Goal: Transaction & Acquisition: Purchase product/service

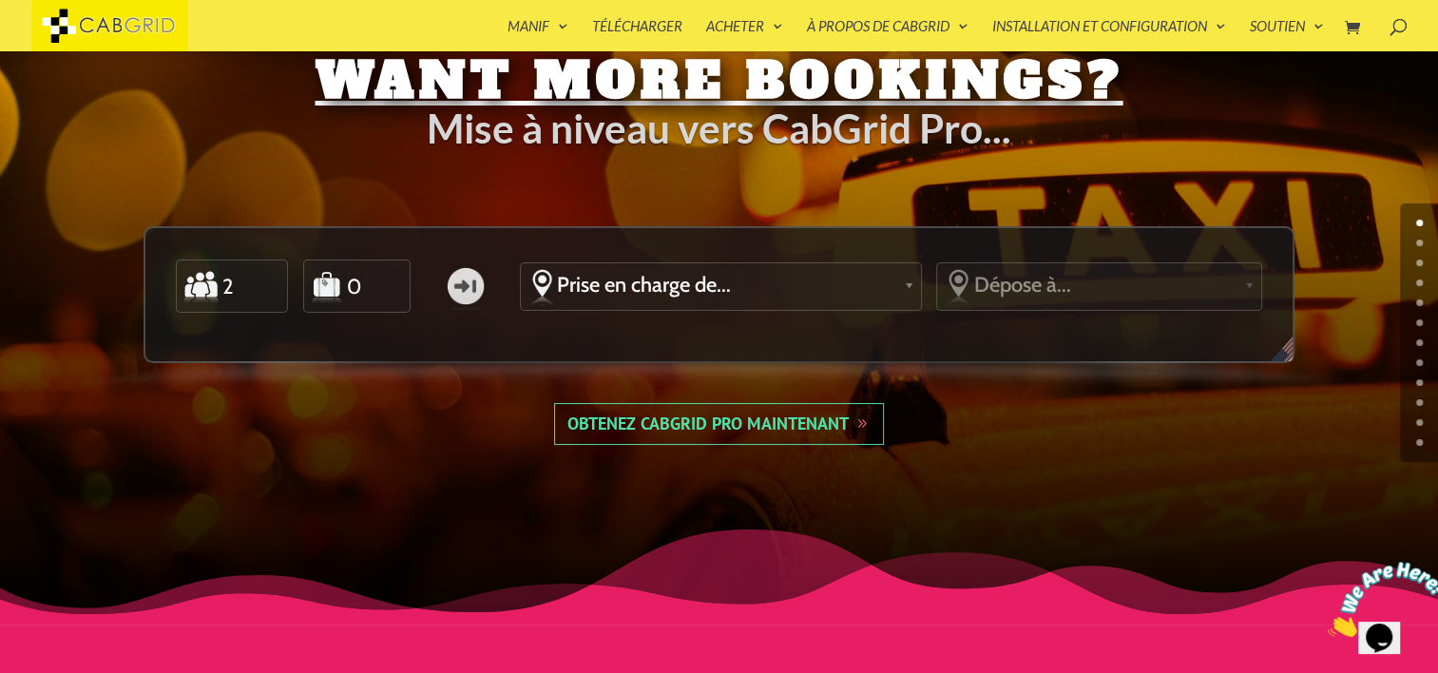
scroll to position [66, 0]
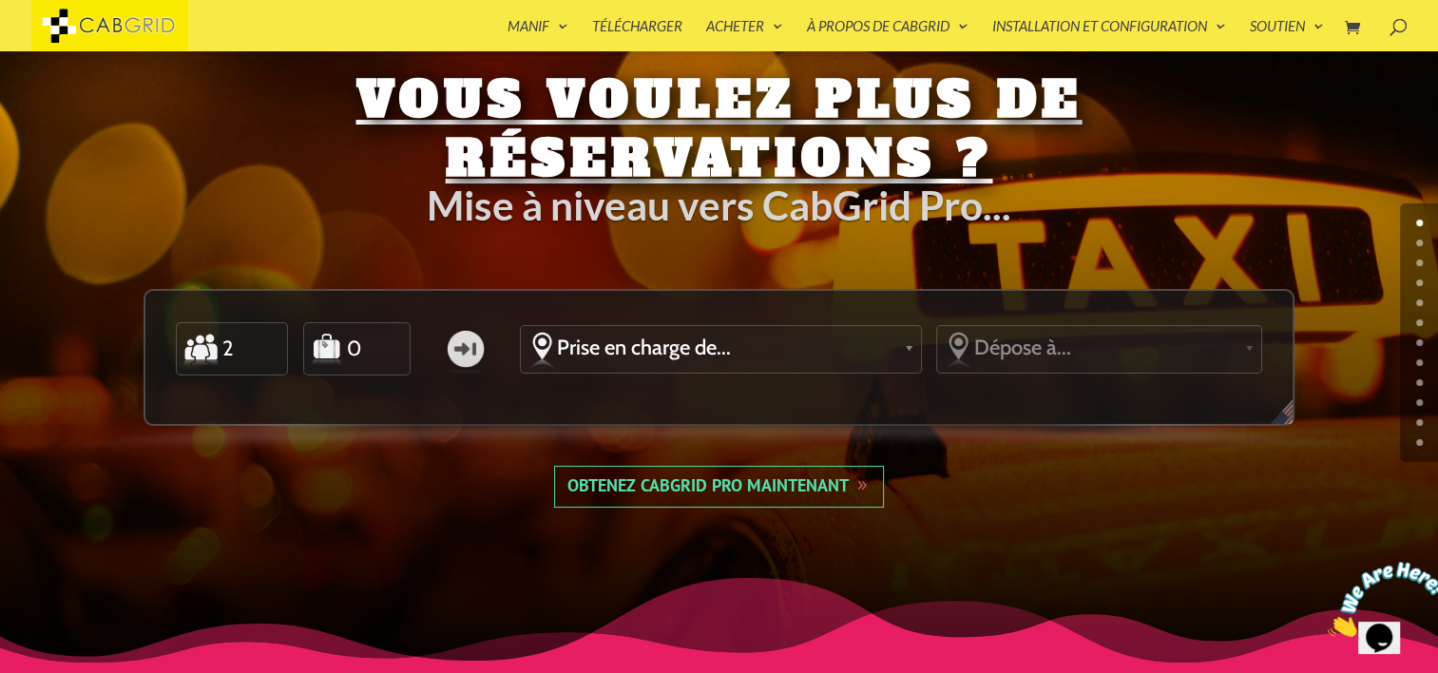
click at [728, 490] on link "Obtenez CabGrid Pro maintenant" at bounding box center [719, 487] width 330 height 42
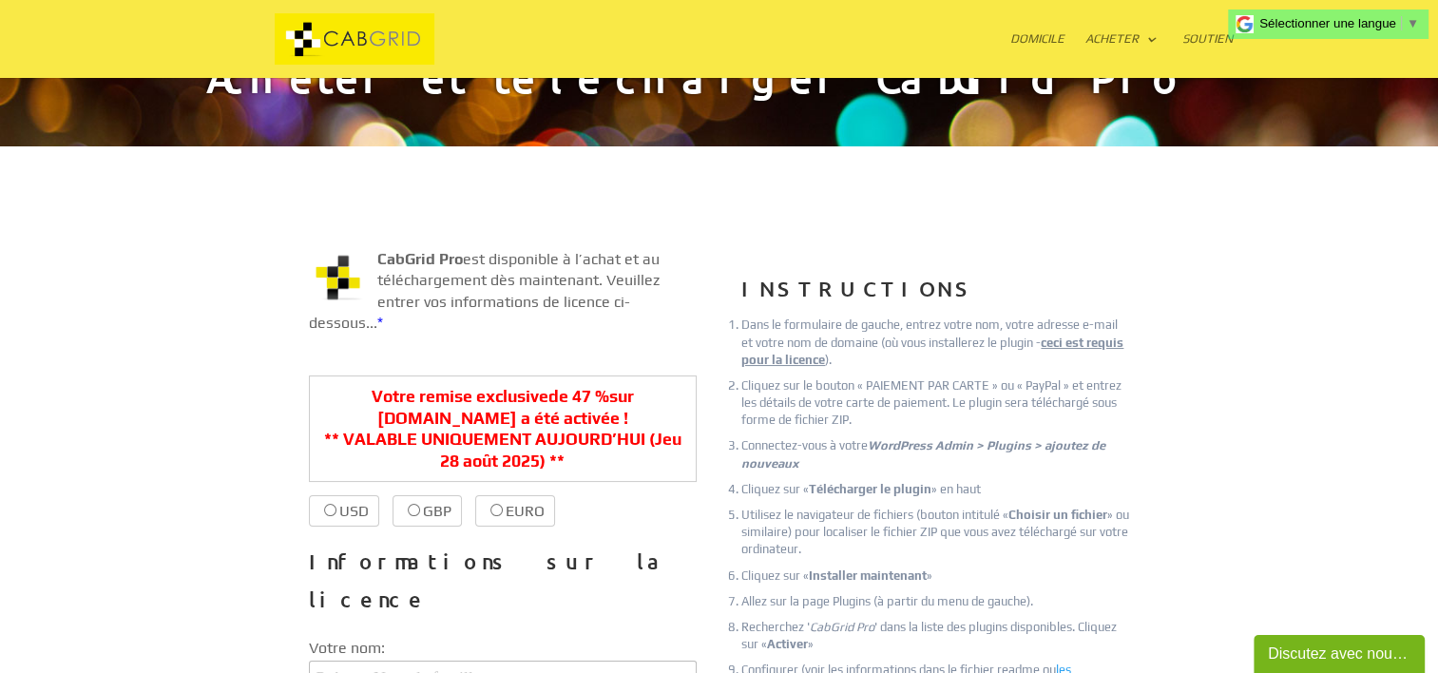
scroll to position [285, 0]
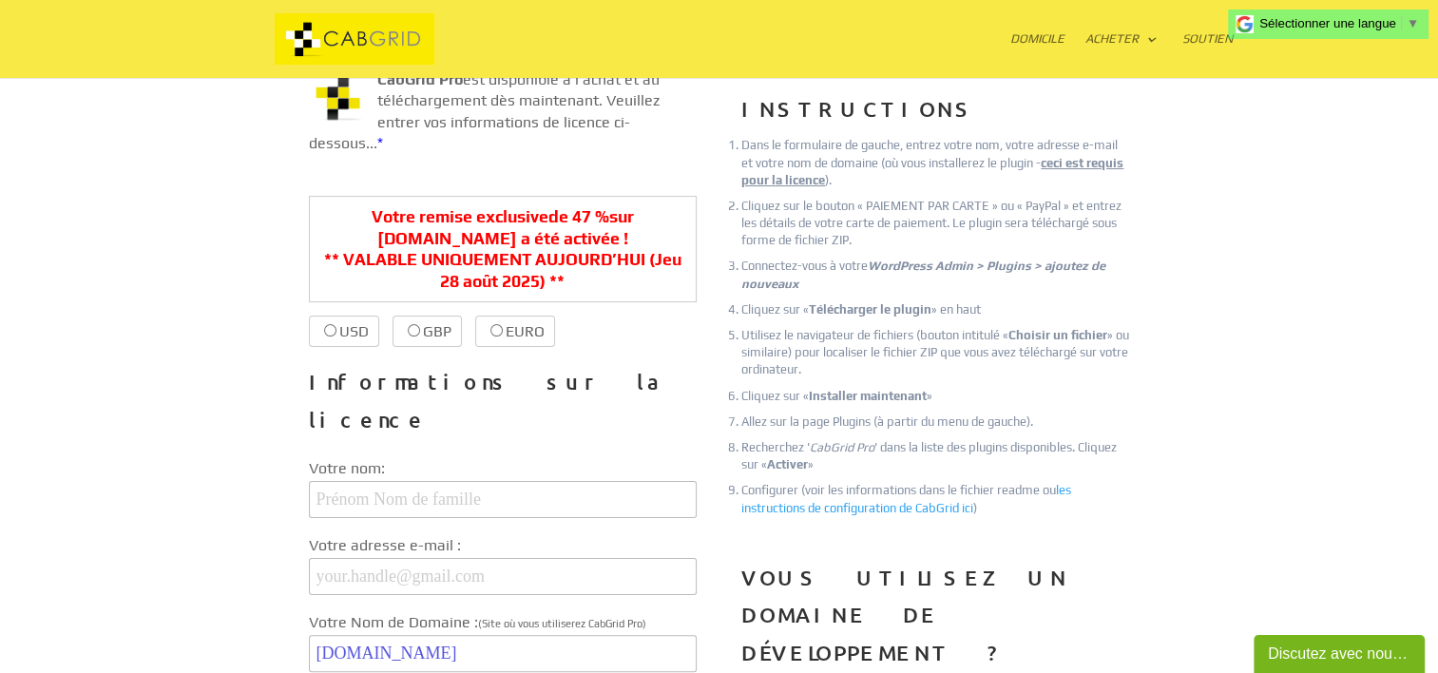
click at [369, 335] on font "USD" at bounding box center [353, 331] width 29 height 18
click at [336, 335] on input "USD $39.99 $21.20" at bounding box center [330, 330] width 12 height 12
radio input "true"
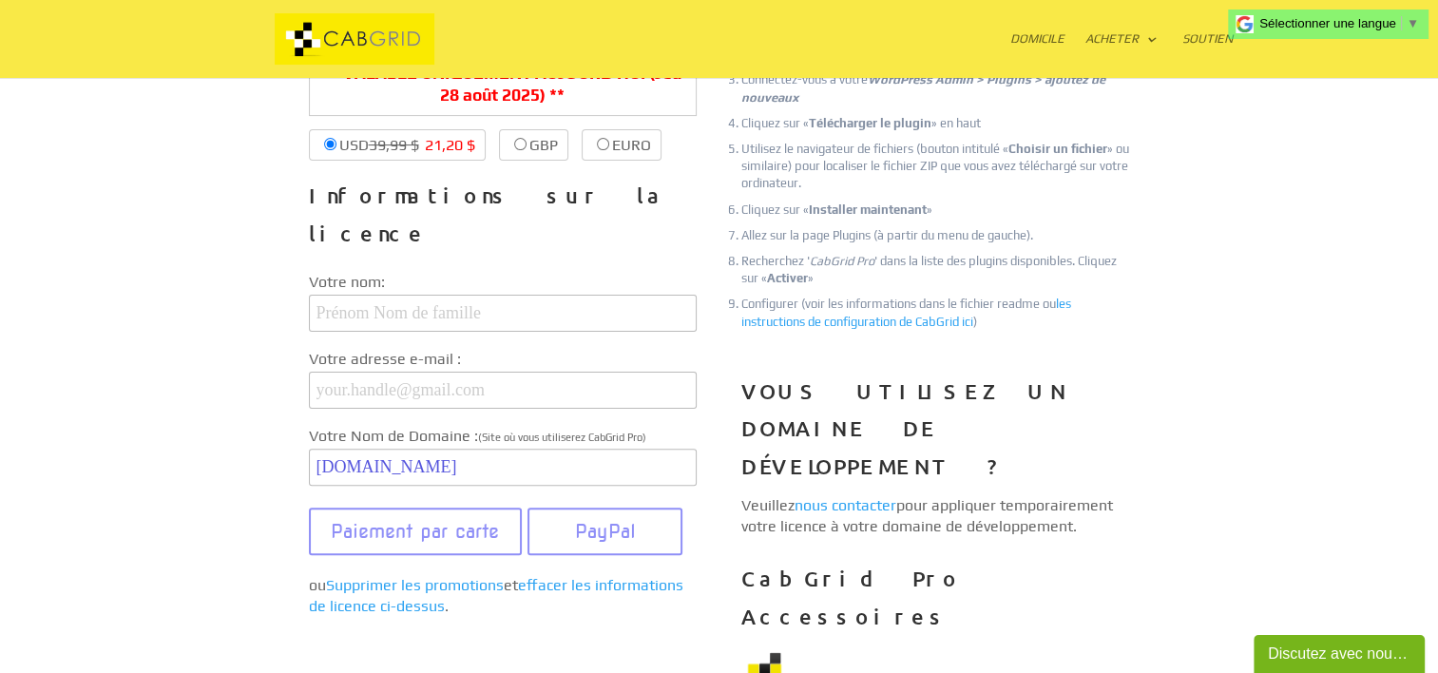
scroll to position [475, 0]
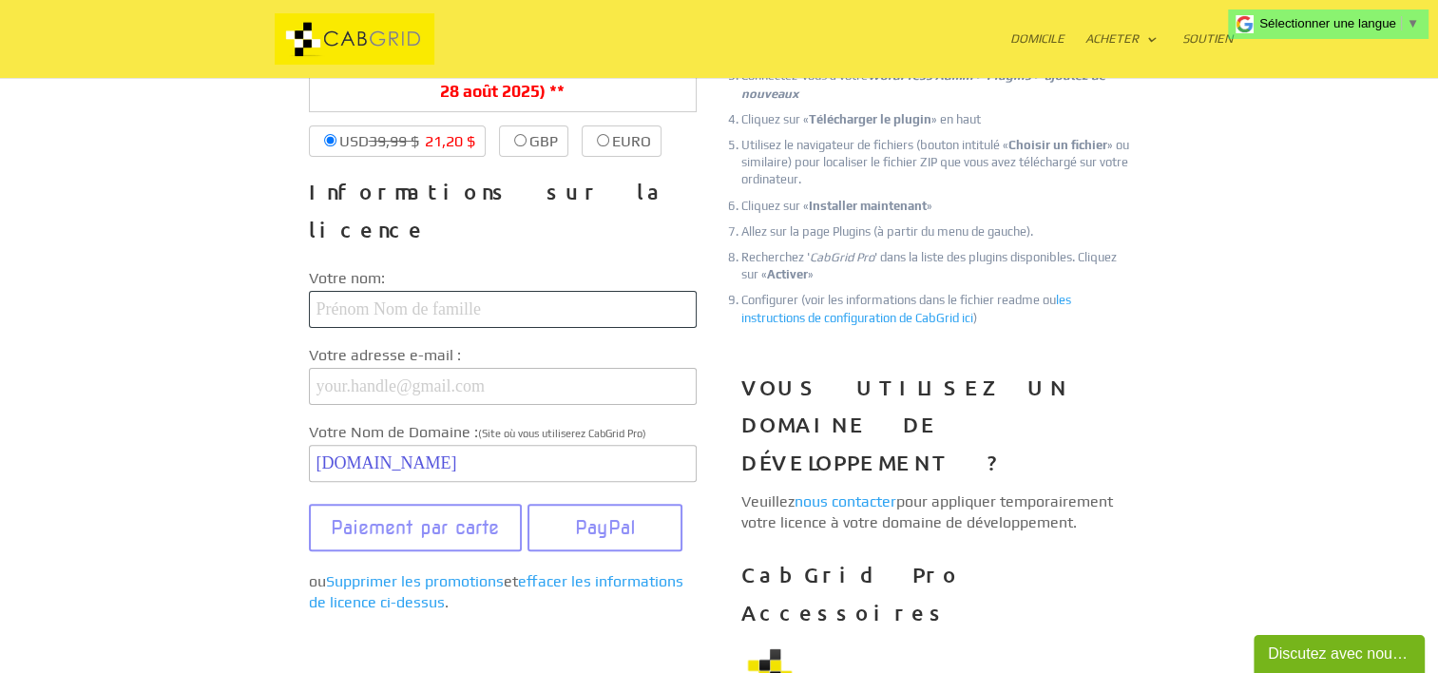
click at [465, 291] on input "text" at bounding box center [503, 309] width 388 height 37
type input "Phareau Michael"
click at [366, 368] on input "email" at bounding box center [503, 386] width 388 height 37
type input "jlmroyaltransport@hotmail.com"
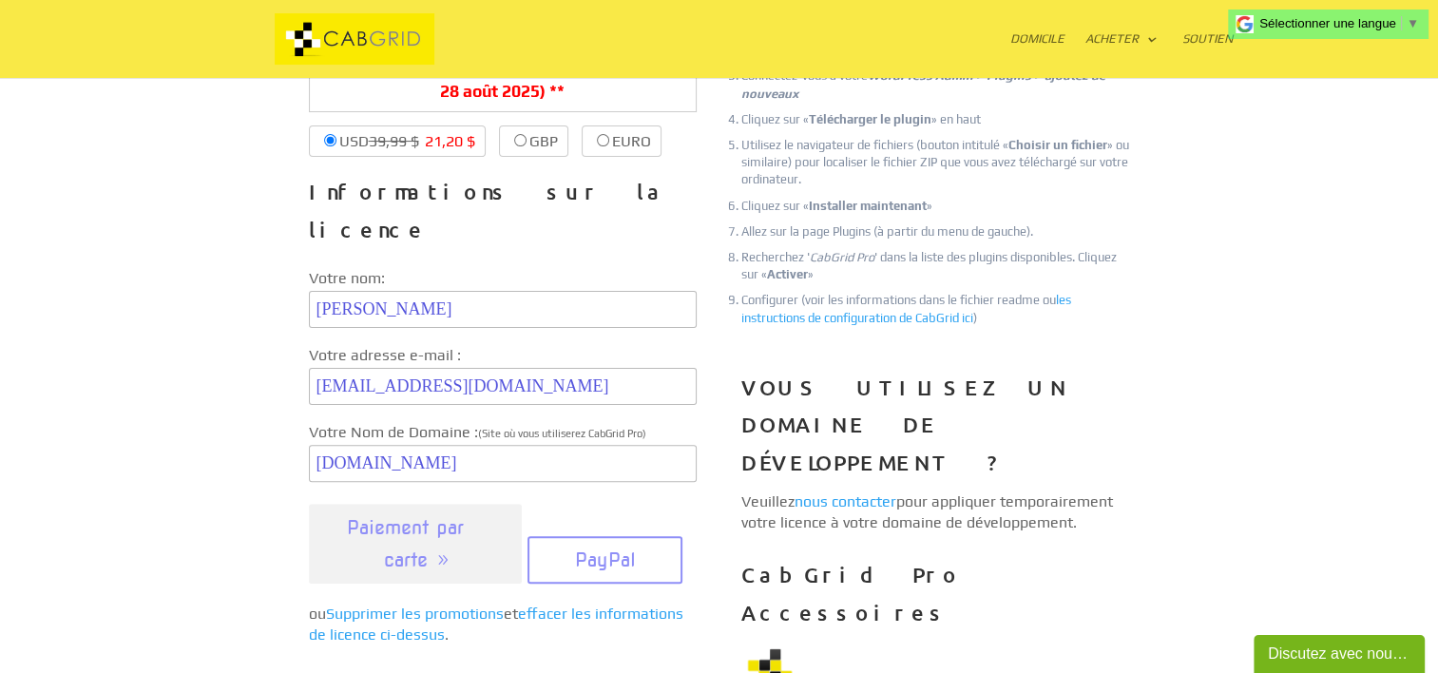
click at [399, 508] on button "Paiement par carte" at bounding box center [416, 544] width 214 height 80
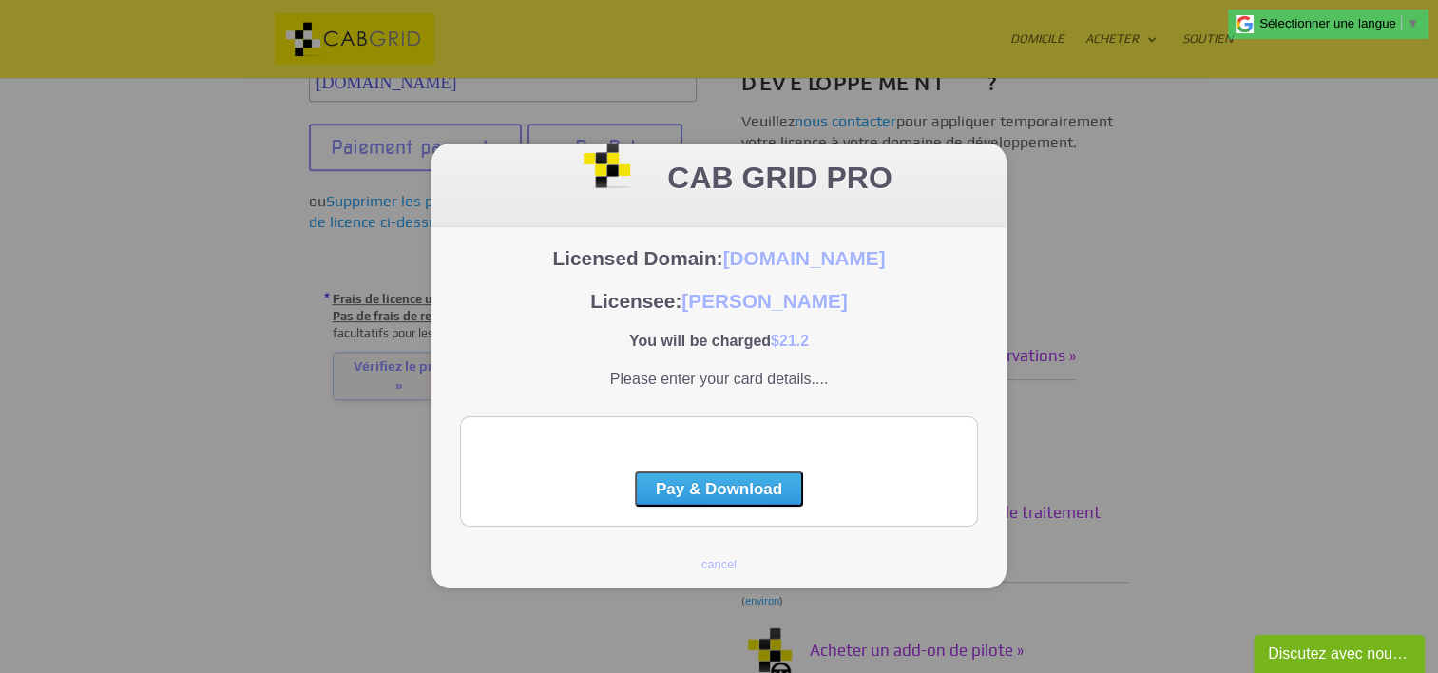
scroll to position [0, 0]
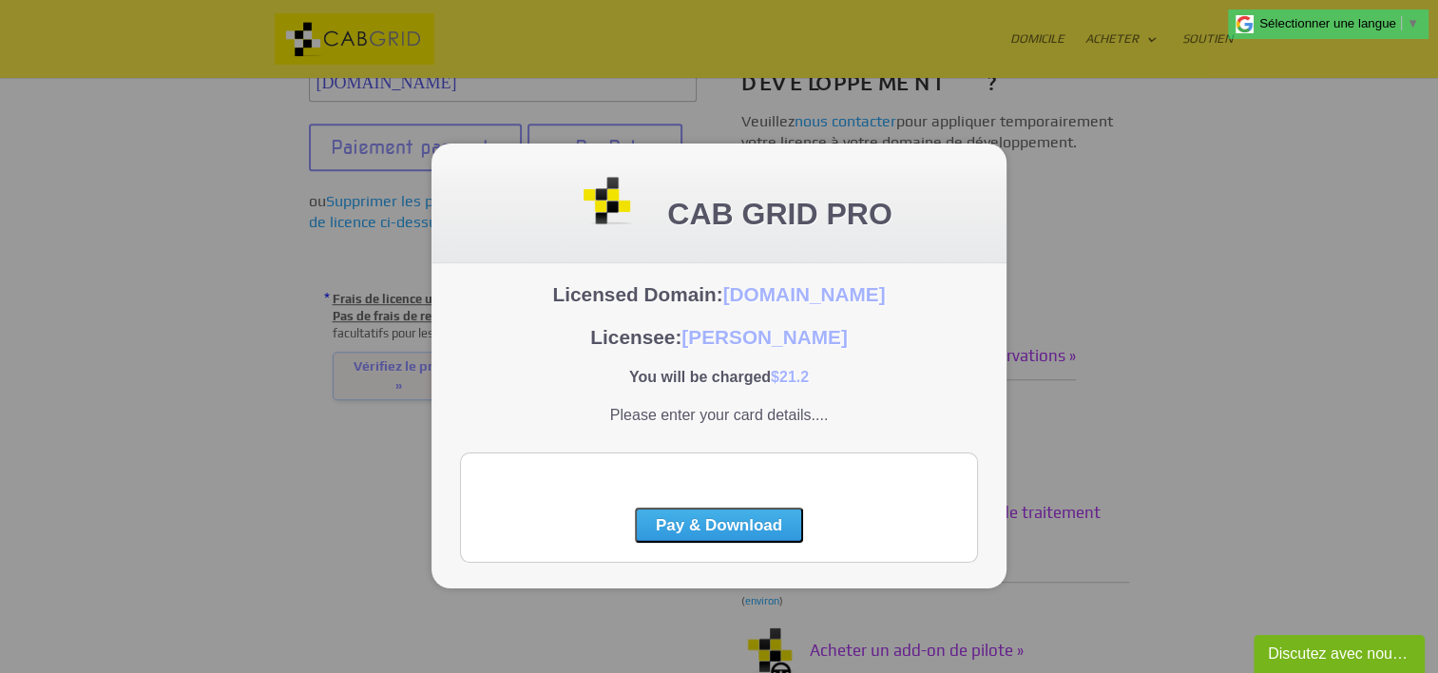
click at [1187, 293] on div at bounding box center [719, 336] width 1438 height 673
